Goal: Information Seeking & Learning: Learn about a topic

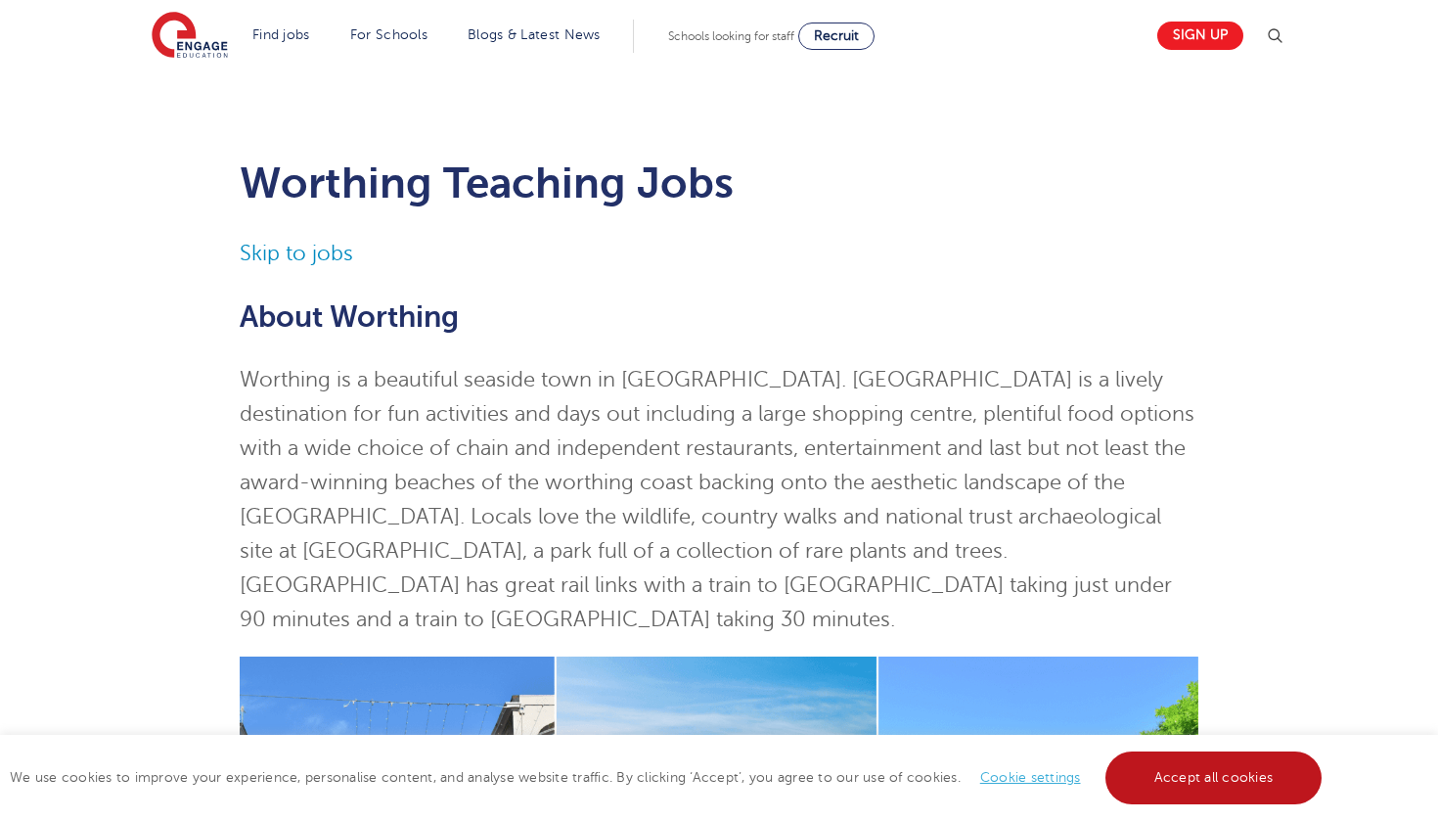
click at [1162, 756] on link "Accept all cookies" at bounding box center [1213, 777] width 217 height 53
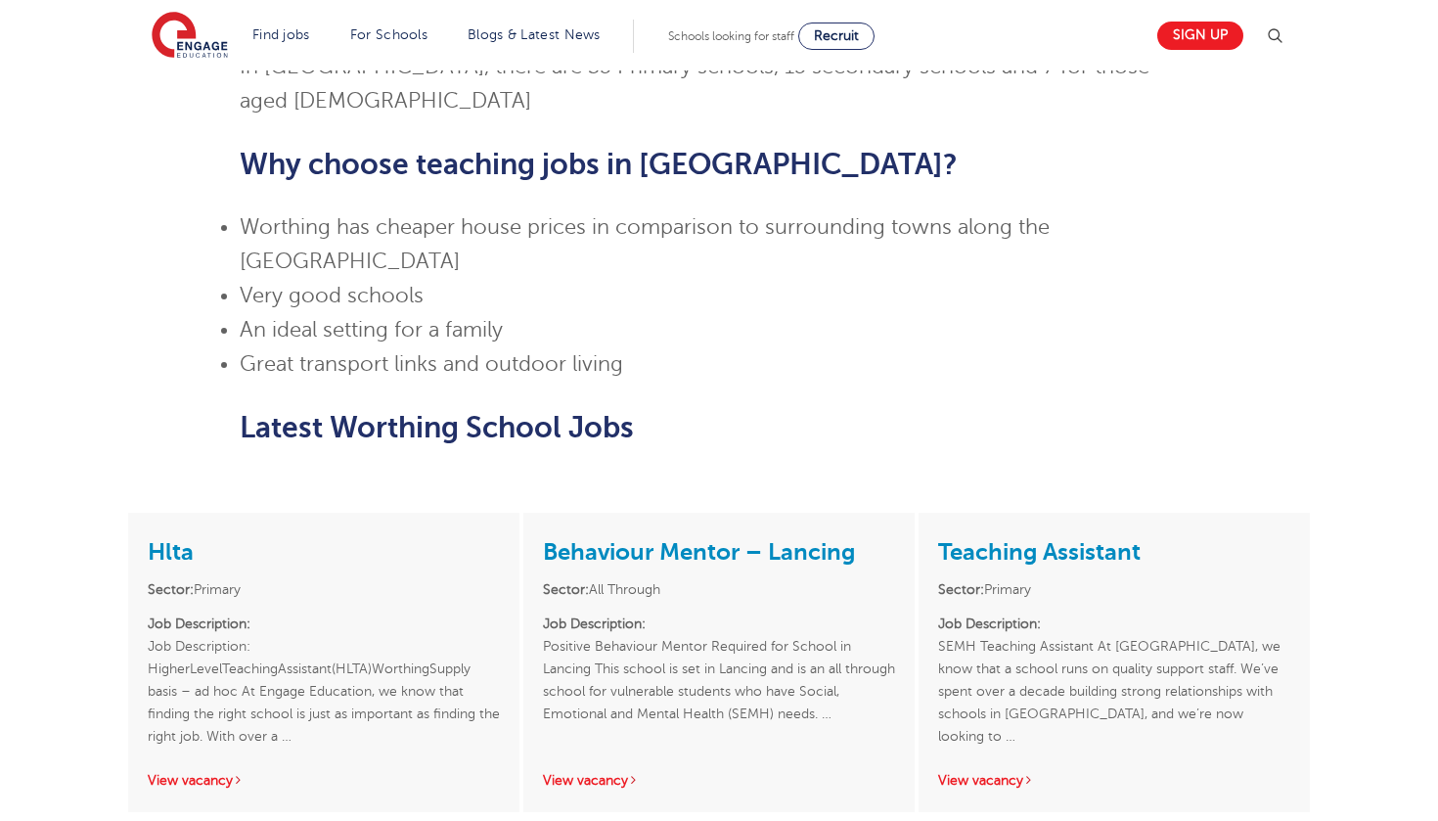
scroll to position [1649, 0]
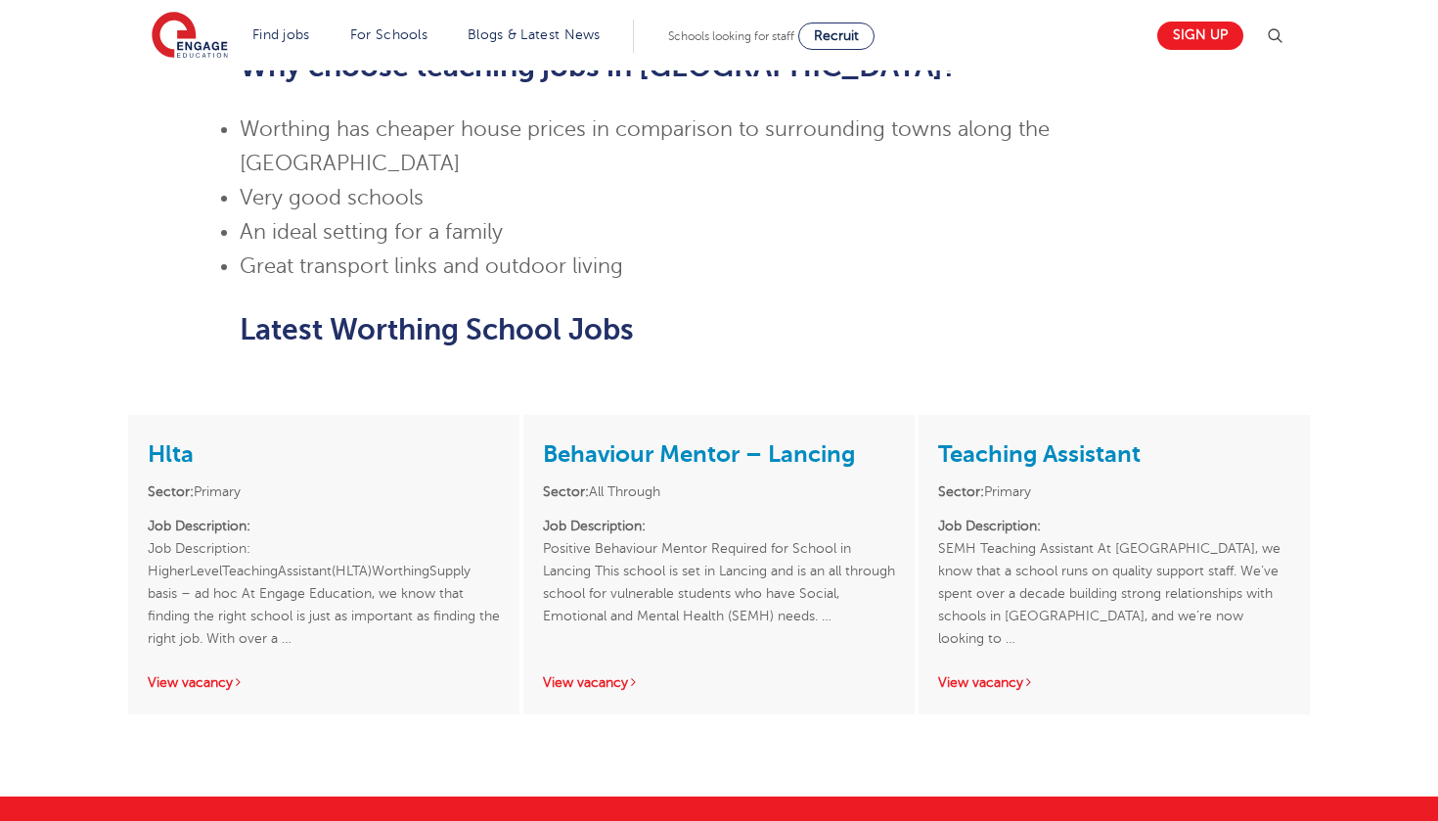
click at [1031, 440] on link "Teaching Assistant" at bounding box center [1039, 453] width 202 height 27
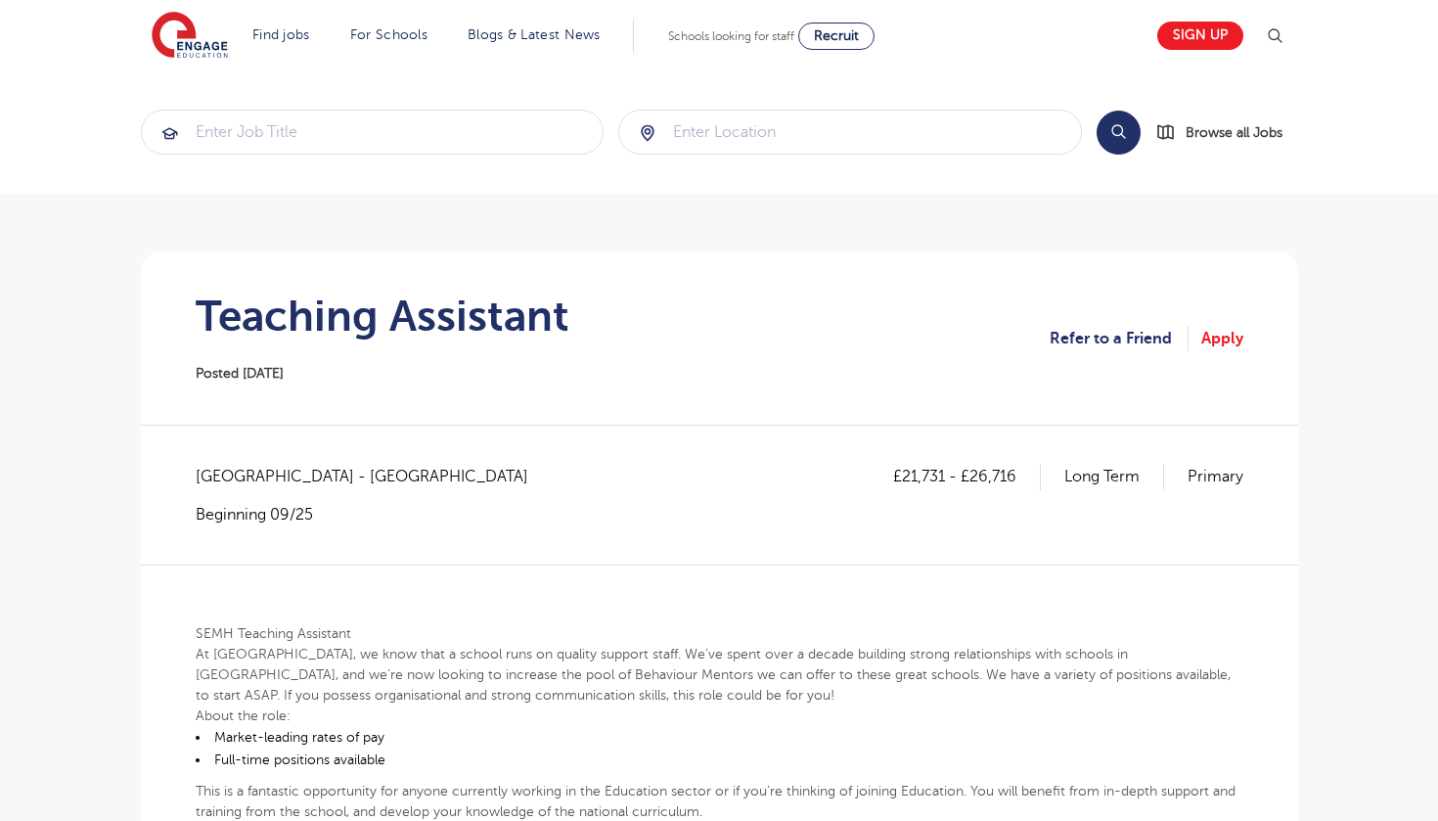
click at [665, 478] on div "£21,731 - £26,716 Long Term Primary West Sussex - Worthing Beginning 09/25" at bounding box center [719, 494] width 1047 height 61
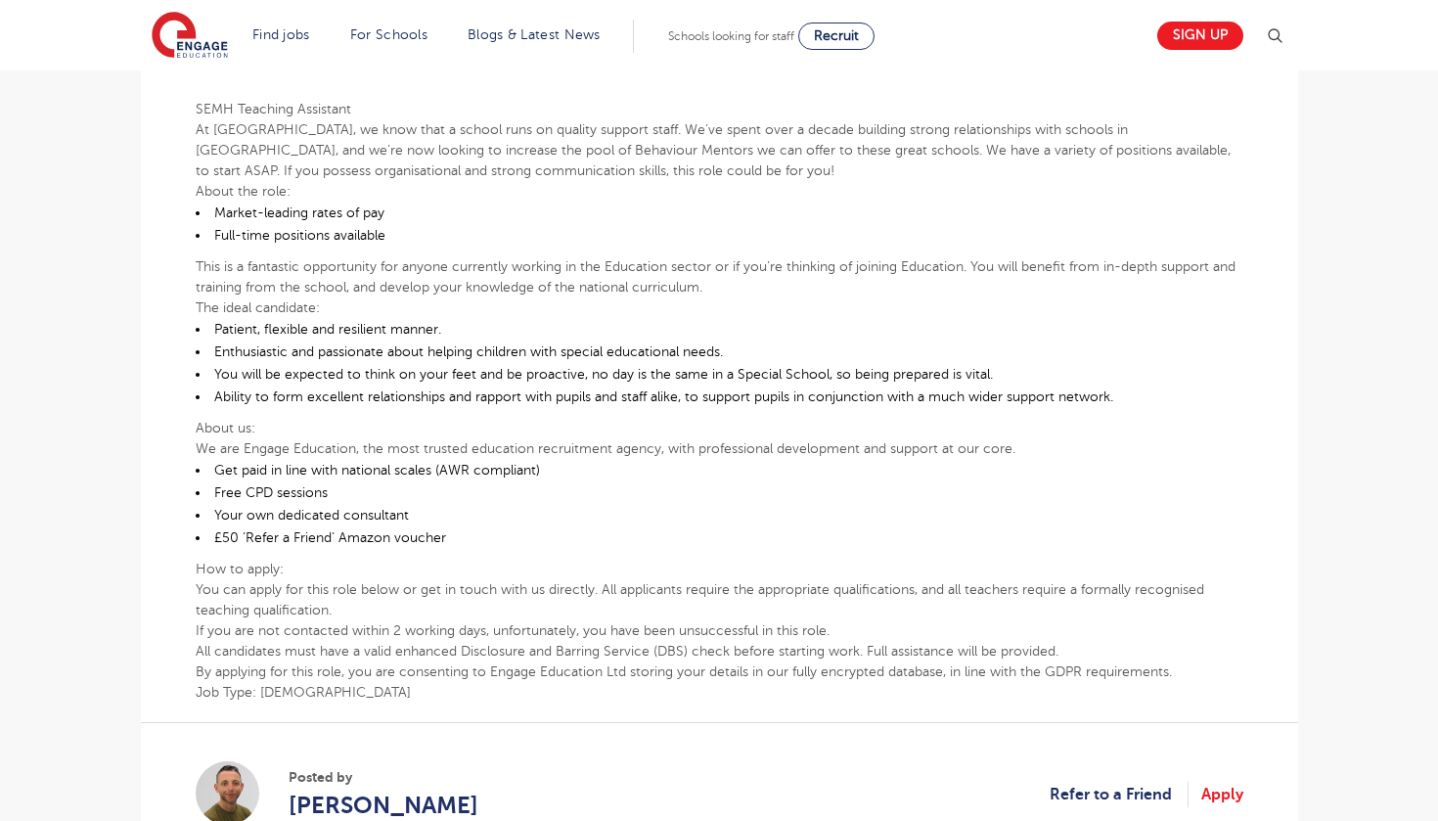
scroll to position [525, 0]
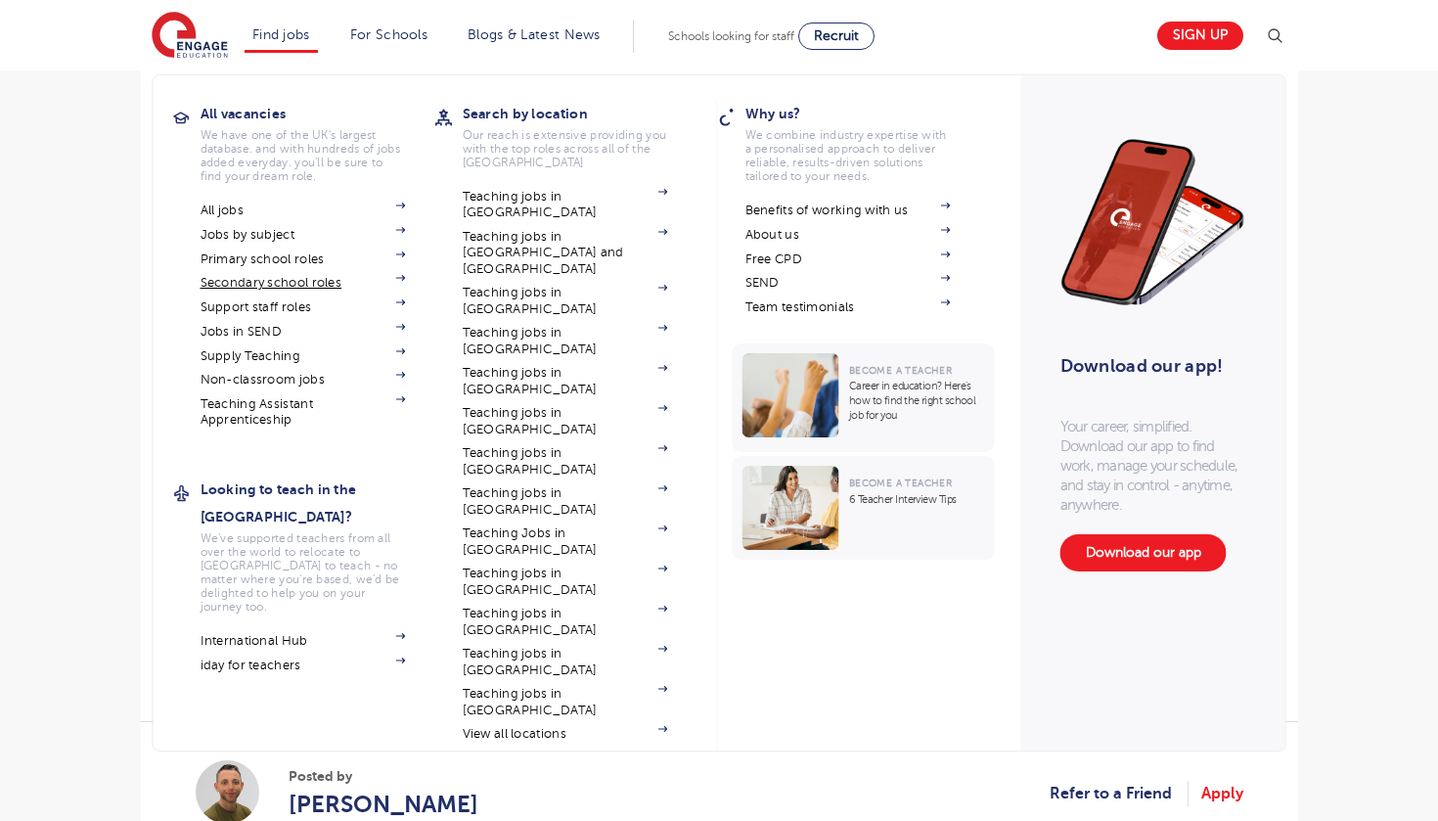
click at [318, 285] on link "Secondary school roles" at bounding box center [302, 283] width 205 height 16
click at [301, 657] on link "iday for teachers" at bounding box center [302, 665] width 205 height 16
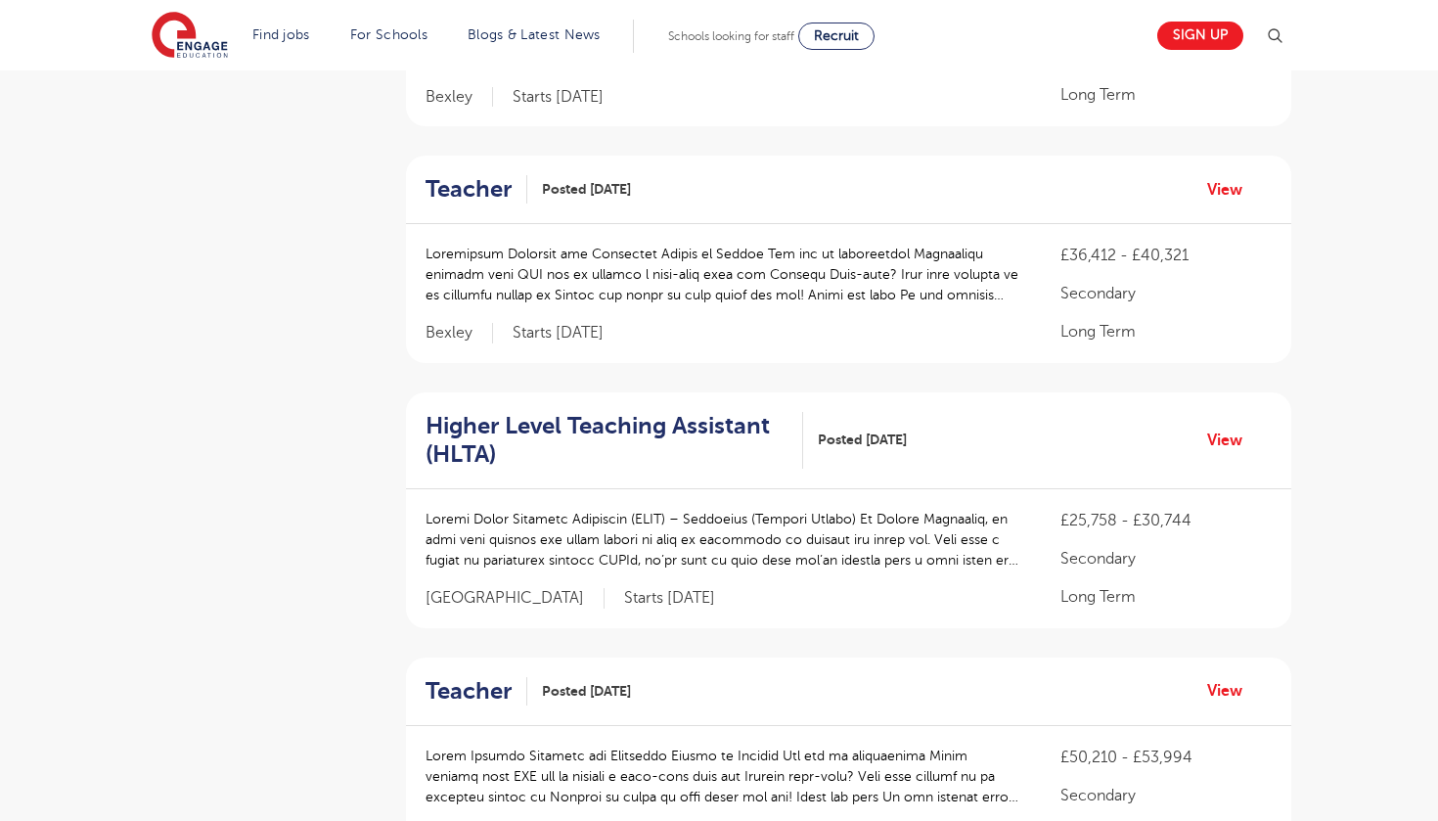
scroll to position [1801, 0]
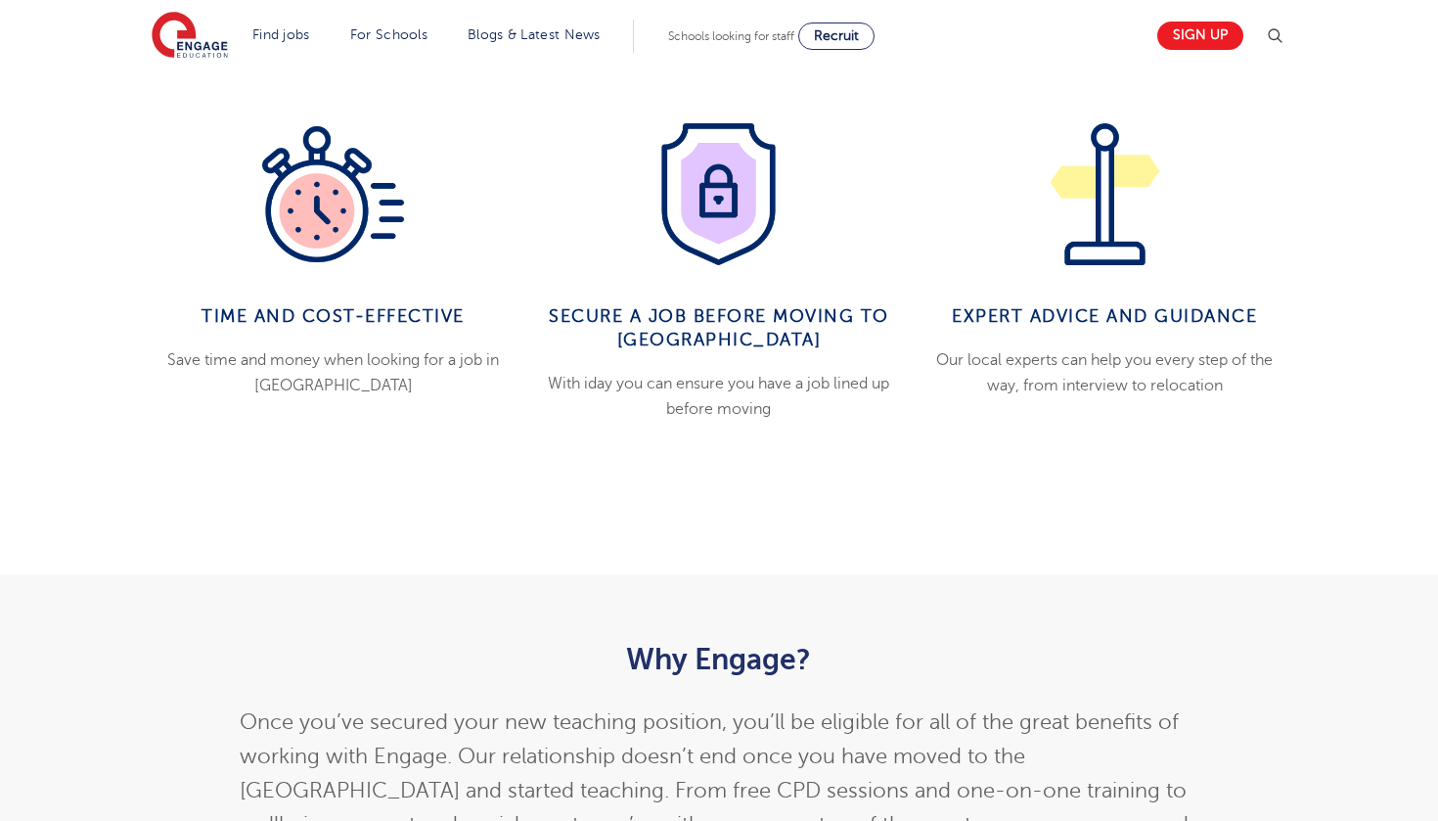
scroll to position [1732, 0]
